Goal: Navigation & Orientation: Find specific page/section

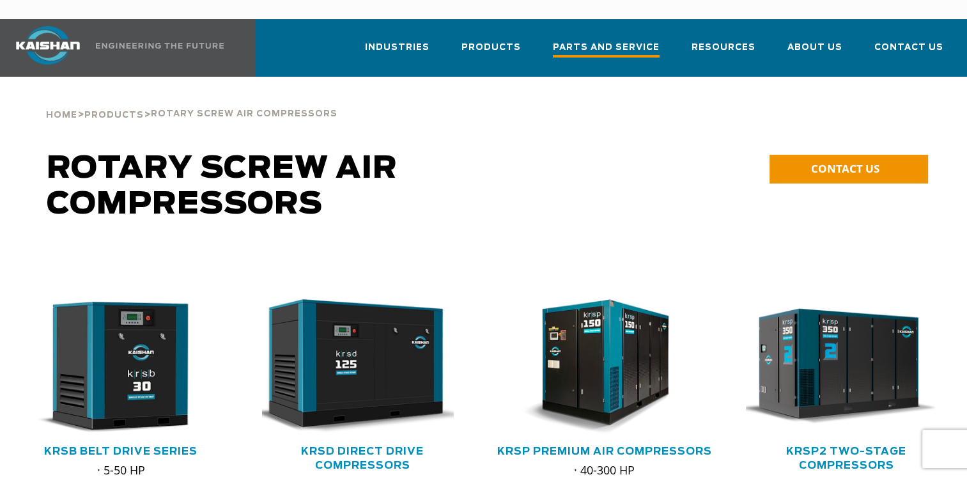
click at [613, 40] on span "Parts and Service" at bounding box center [606, 48] width 107 height 17
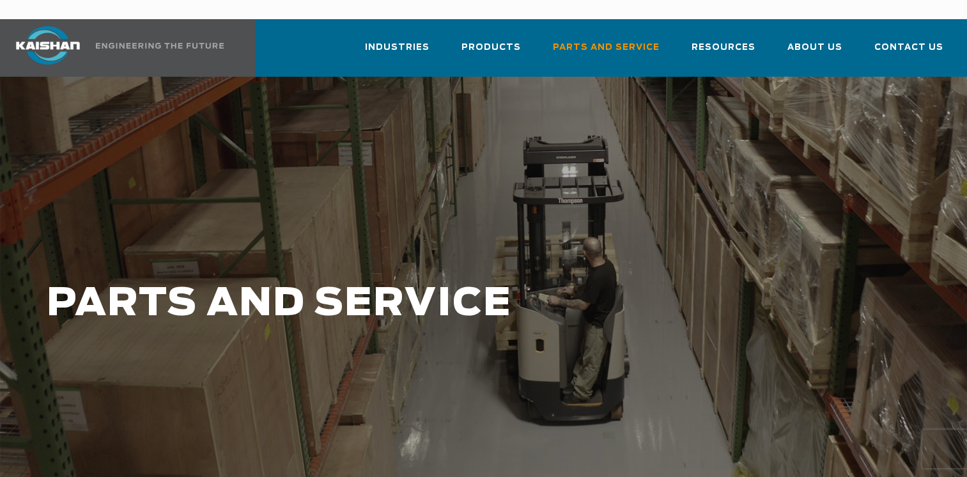
click at [42, 29] on img at bounding box center [48, 45] width 96 height 38
